Goal: Use online tool/utility

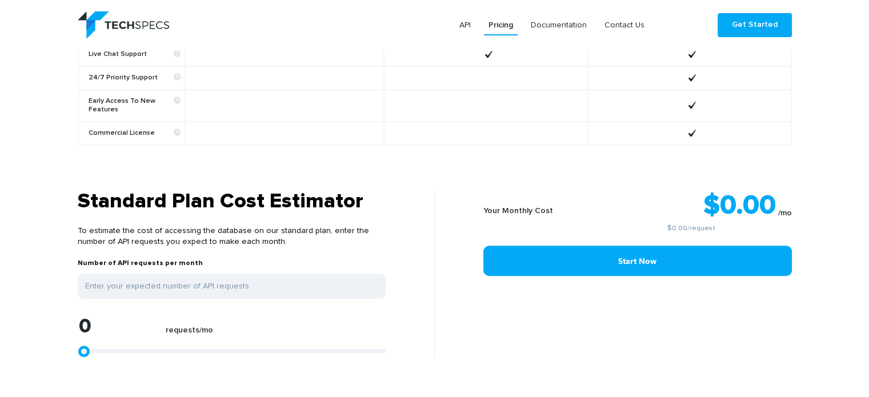
scroll to position [857, 0]
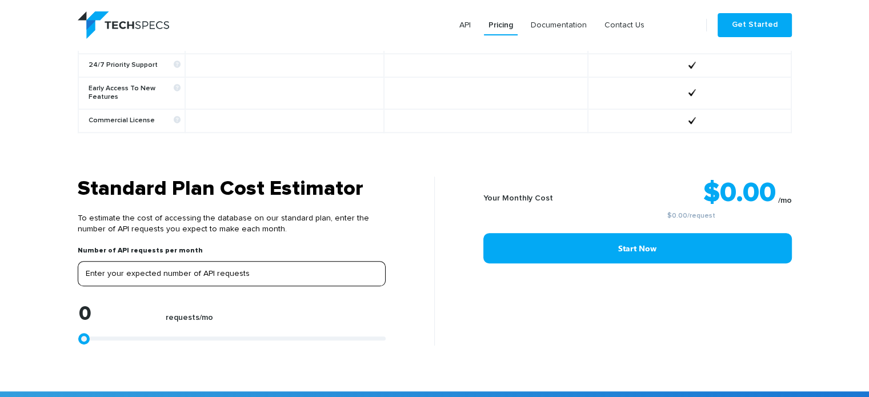
click at [103, 262] on input "tel" at bounding box center [232, 273] width 308 height 25
type input "2"
type input "20"
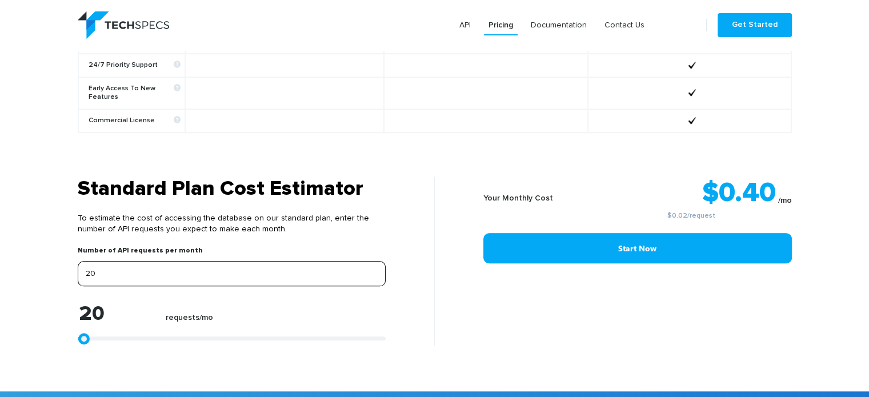
type input "200"
type input "2000"
type input "20000"
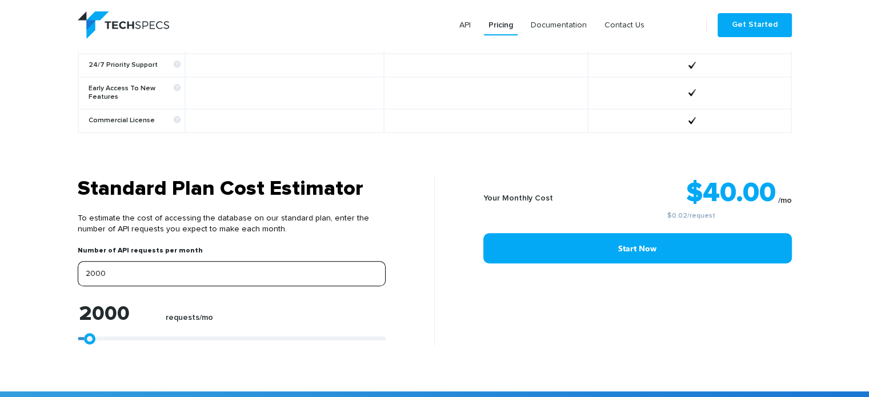
type input "20000"
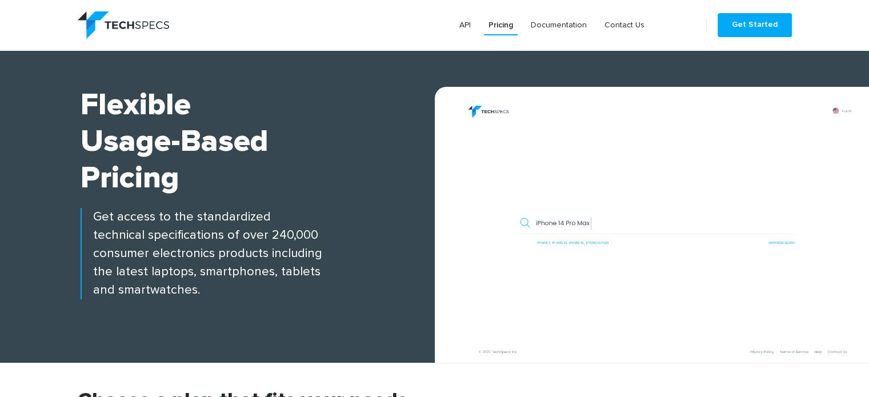
scroll to position [0, 0]
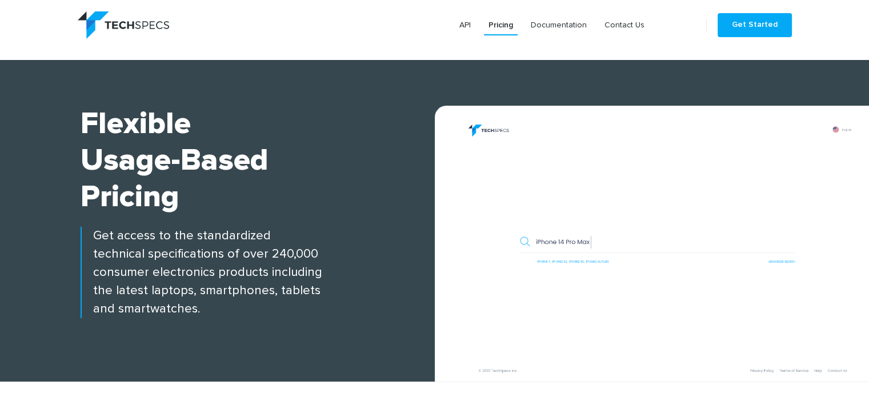
type input "20000"
click at [604, 238] on img at bounding box center [657, 249] width 423 height 264
click at [575, 239] on img at bounding box center [657, 249] width 423 height 264
click at [468, 25] on link "API" at bounding box center [465, 25] width 21 height 21
